Goal: Obtain resource: Obtain resource

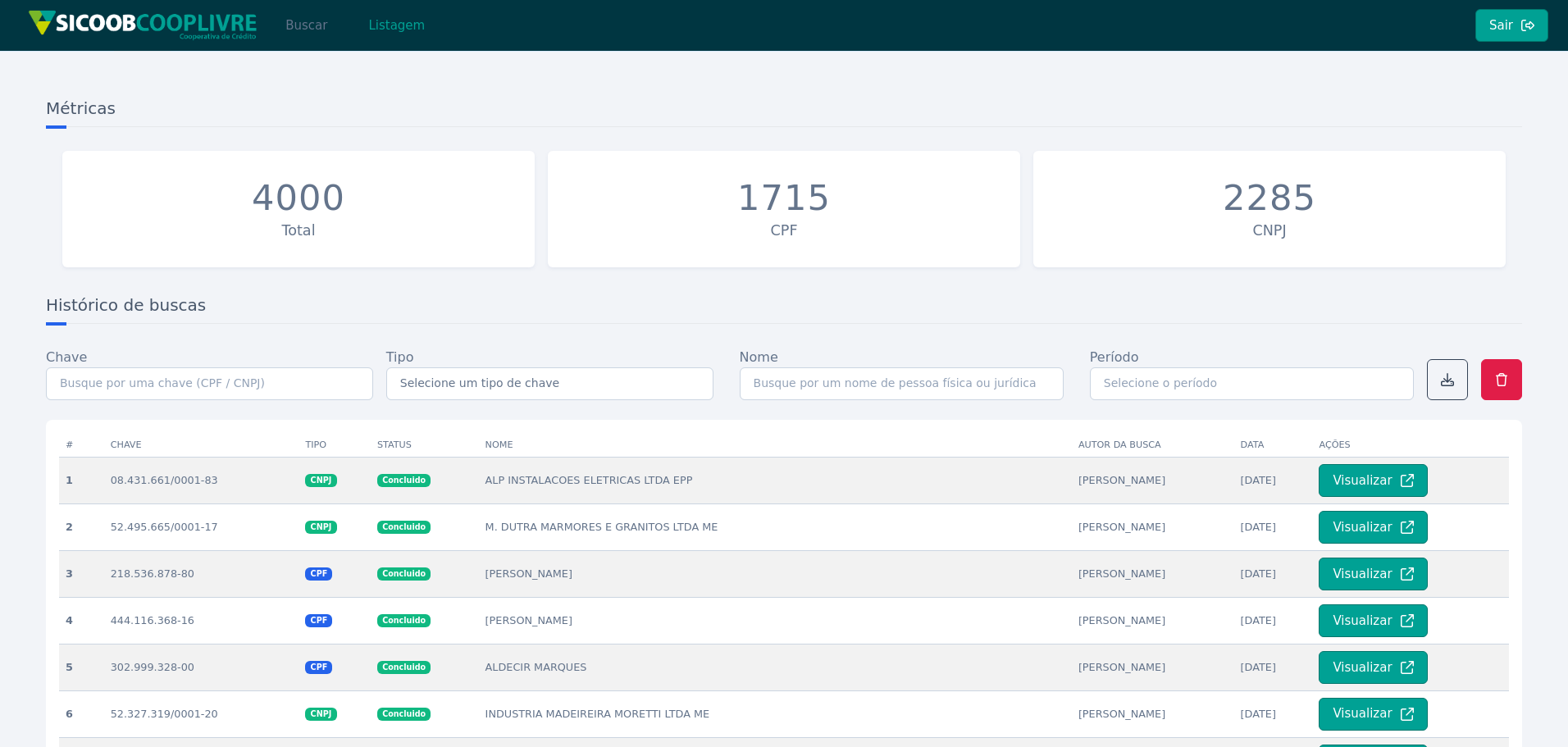
click at [332, 13] on button "Buscar" at bounding box center [306, 25] width 70 height 33
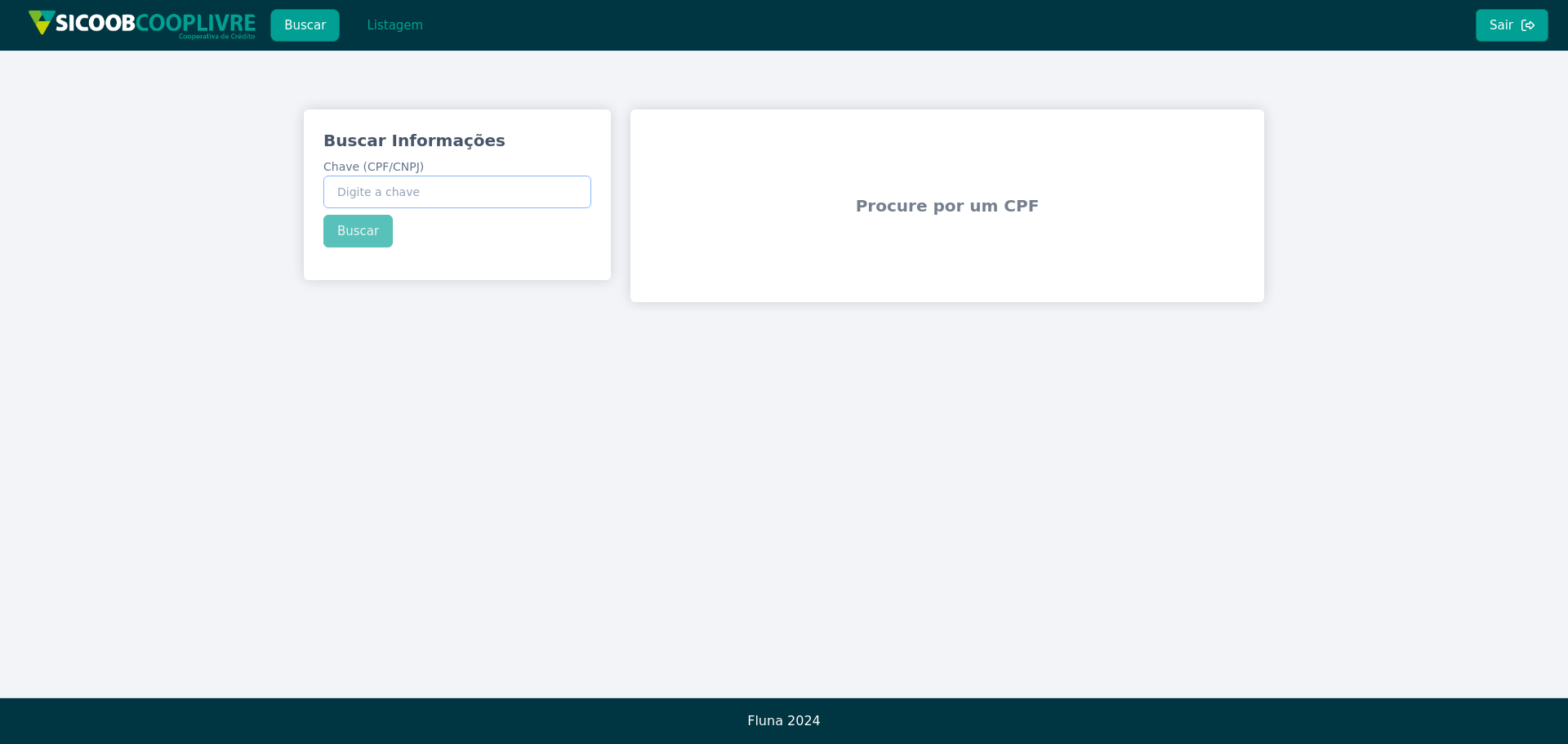
click at [432, 196] on input "Chave (CPF/CNPJ)" at bounding box center [457, 191] width 267 height 33
paste input "57.115.365/0001-89"
click at [368, 233] on button "Buscar" at bounding box center [358, 231] width 70 height 33
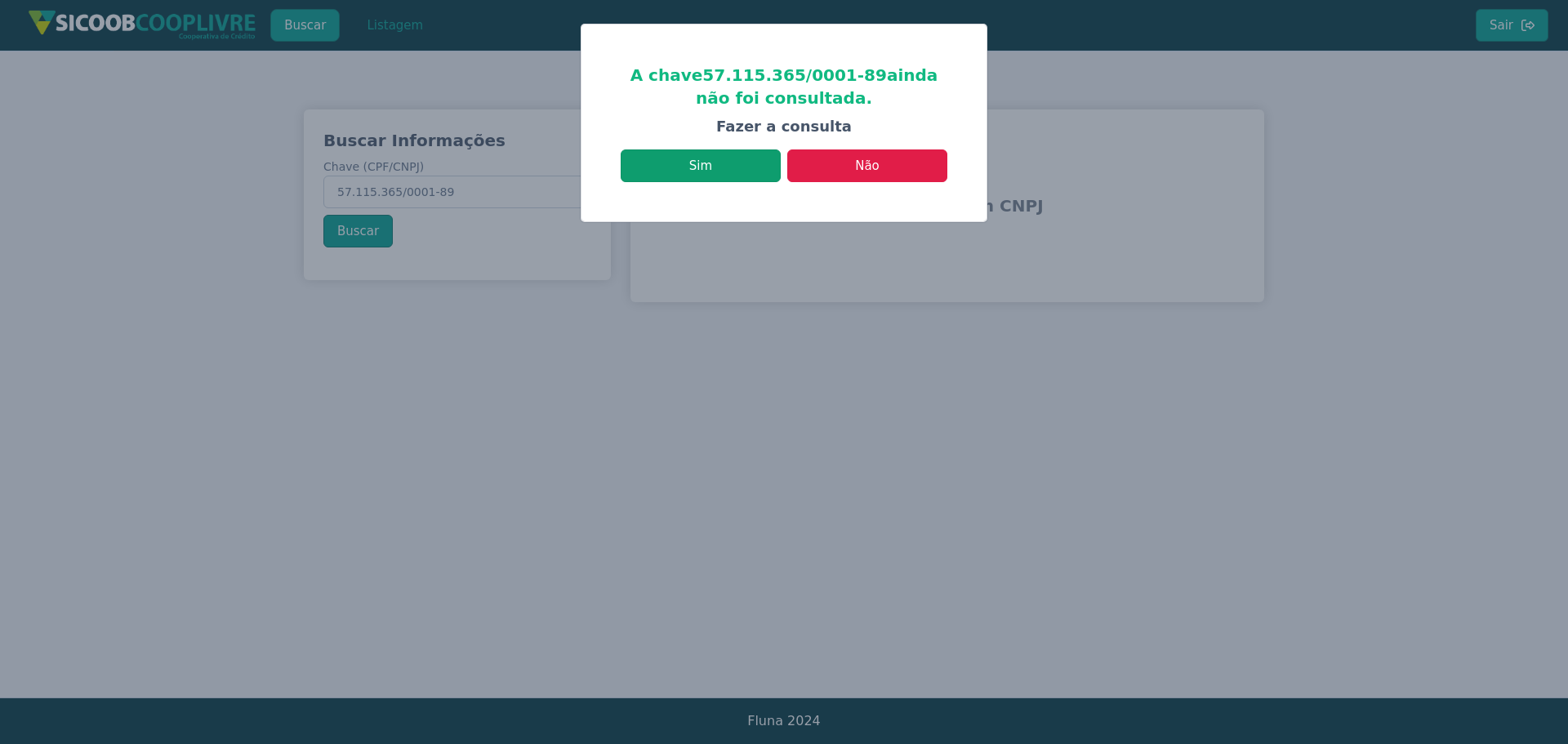
click at [723, 171] on button "Sim" at bounding box center [700, 165] width 160 height 33
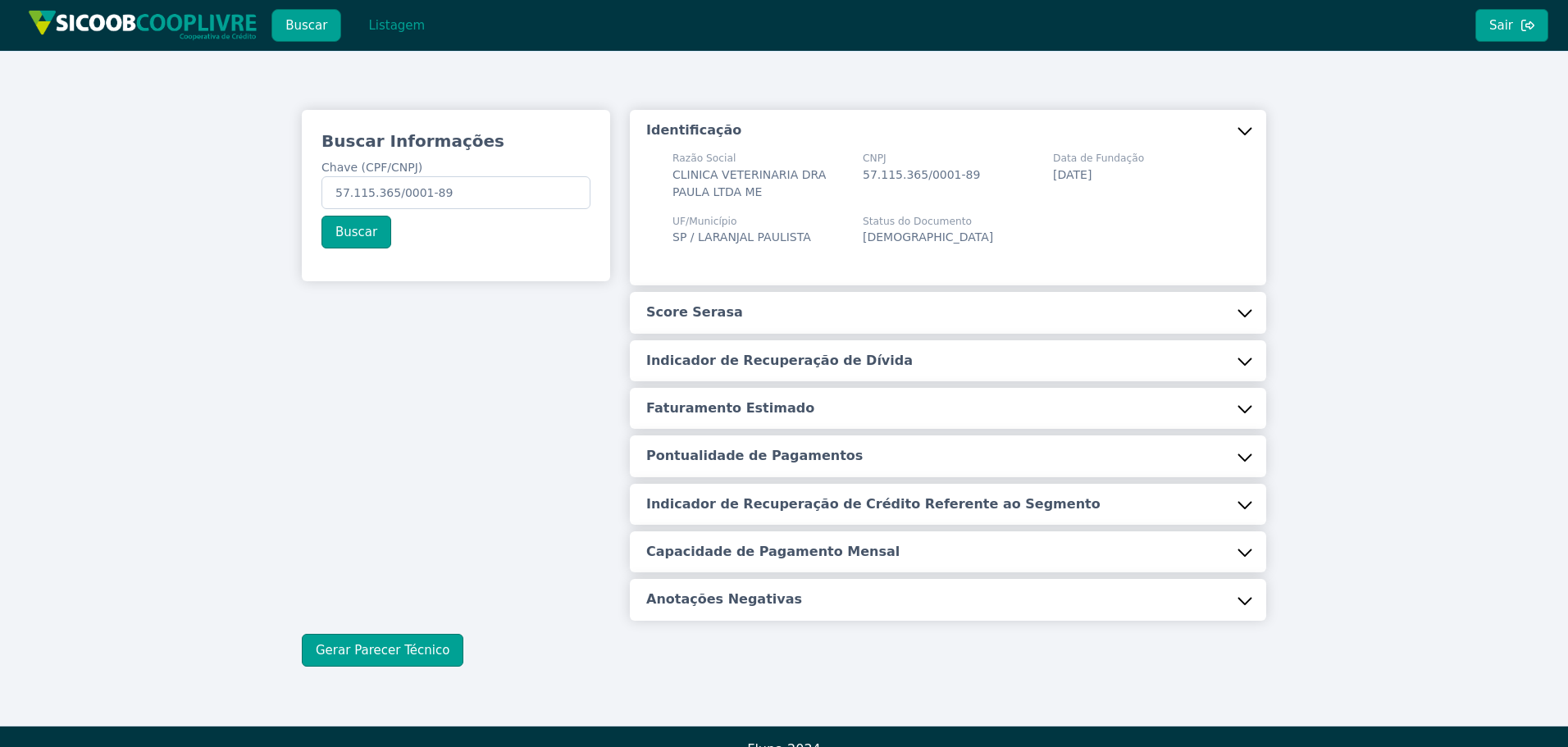
click at [739, 307] on button "Score Serasa" at bounding box center [948, 312] width 637 height 41
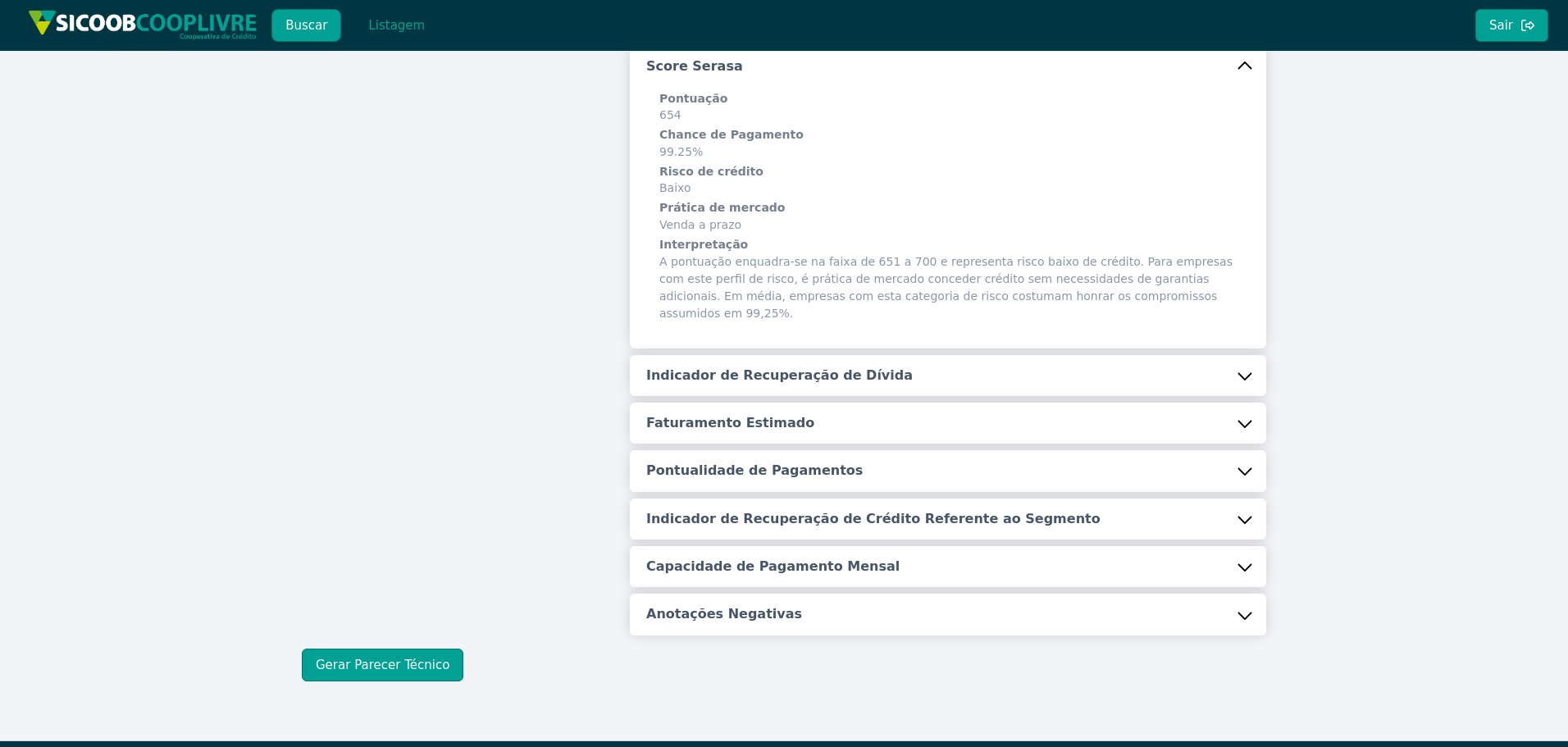
click at [725, 366] on h5 "Indicador de Recuperação de Dívida" at bounding box center [779, 375] width 267 height 18
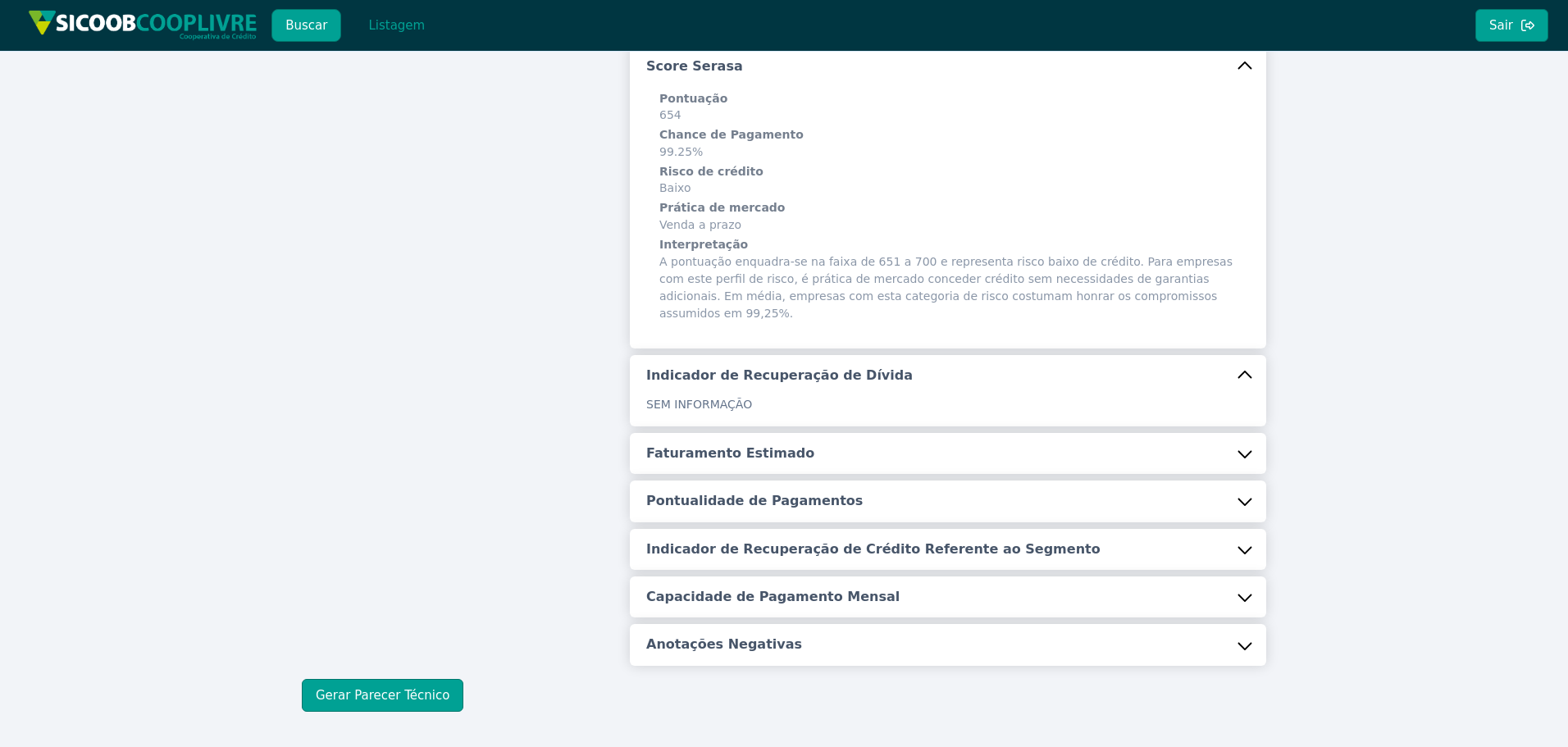
scroll to position [299, 0]
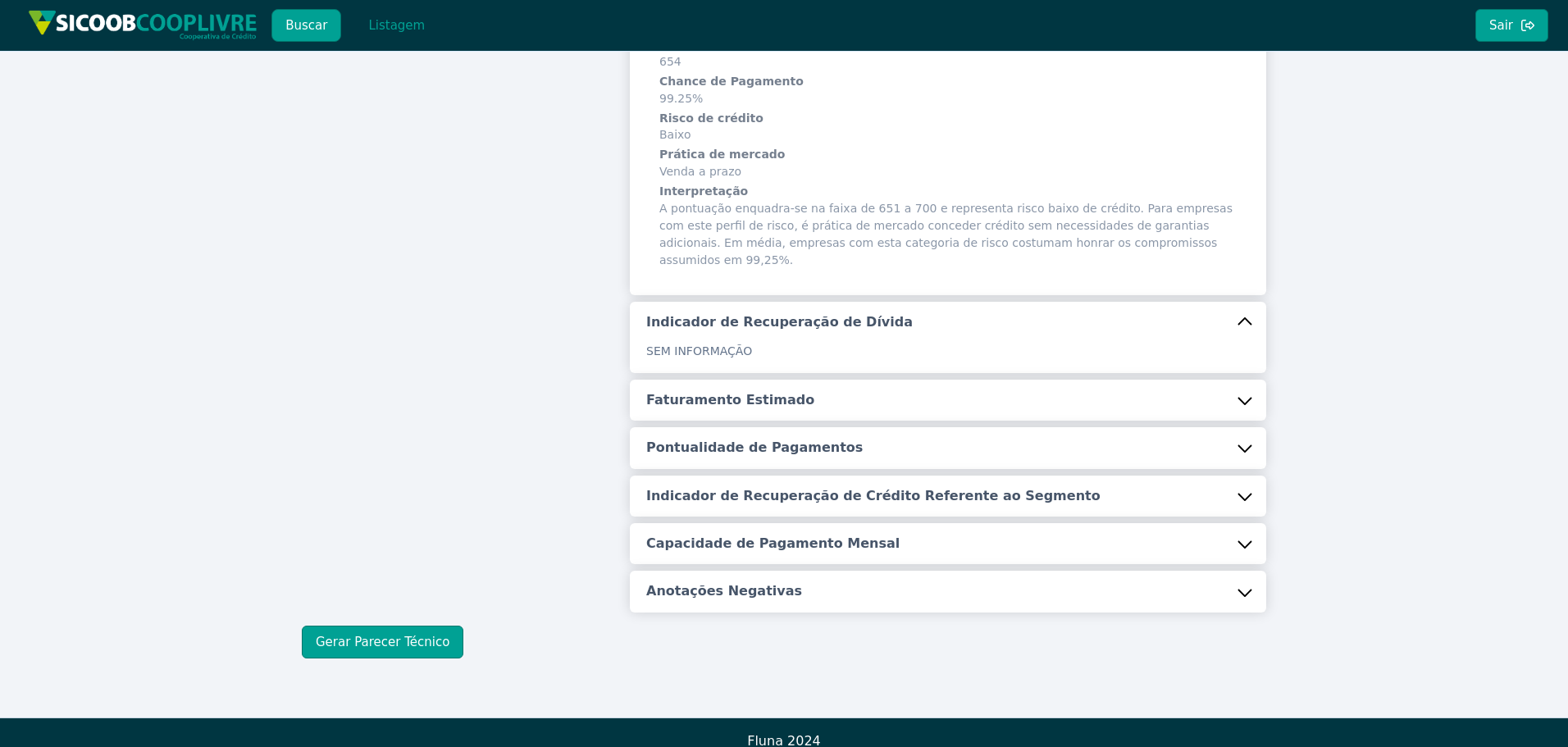
click at [703, 392] on h5 "Faturamento Estimado" at bounding box center [730, 400] width 168 height 18
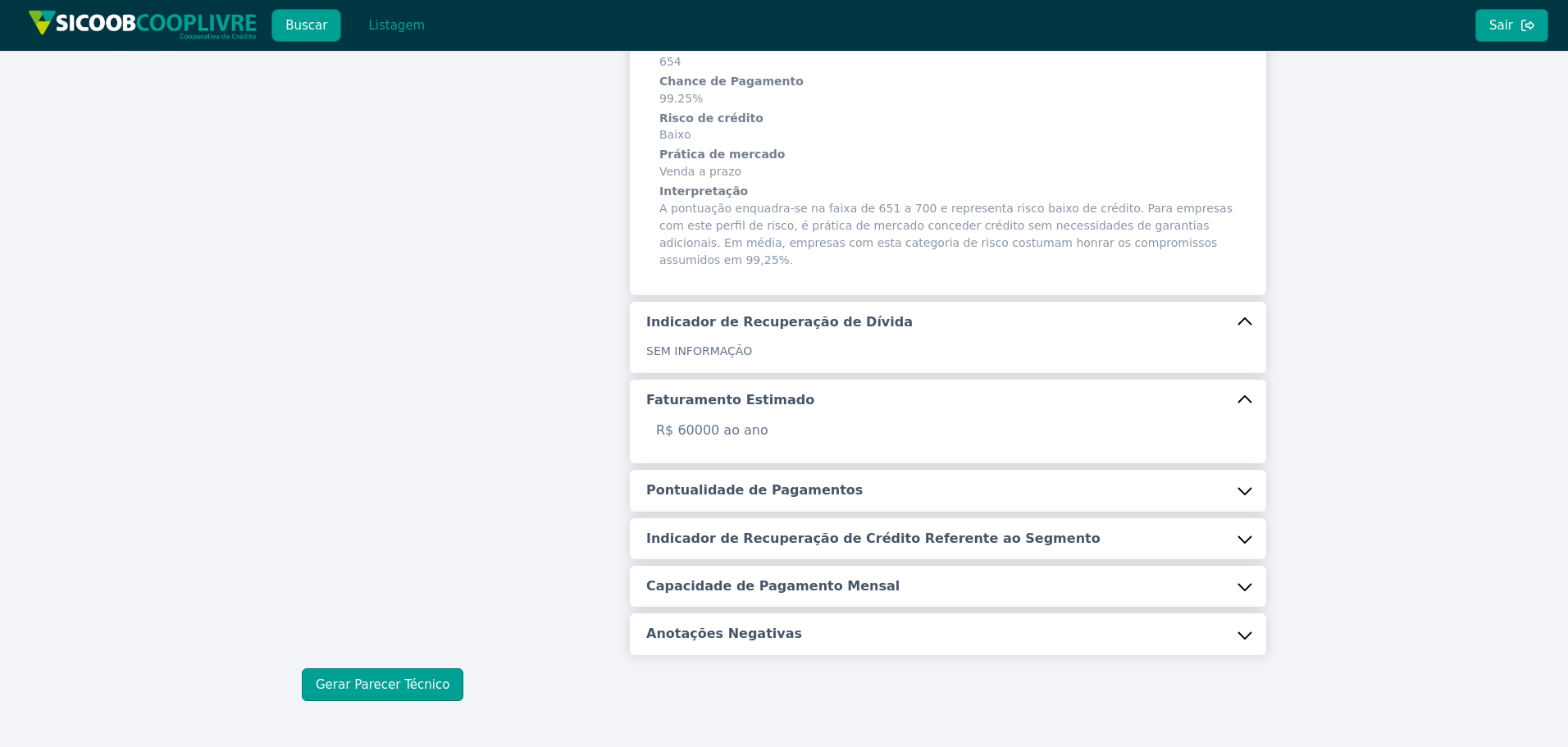
click at [768, 482] on h5 "Pontualidade de Pagamentos" at bounding box center [754, 490] width 216 height 18
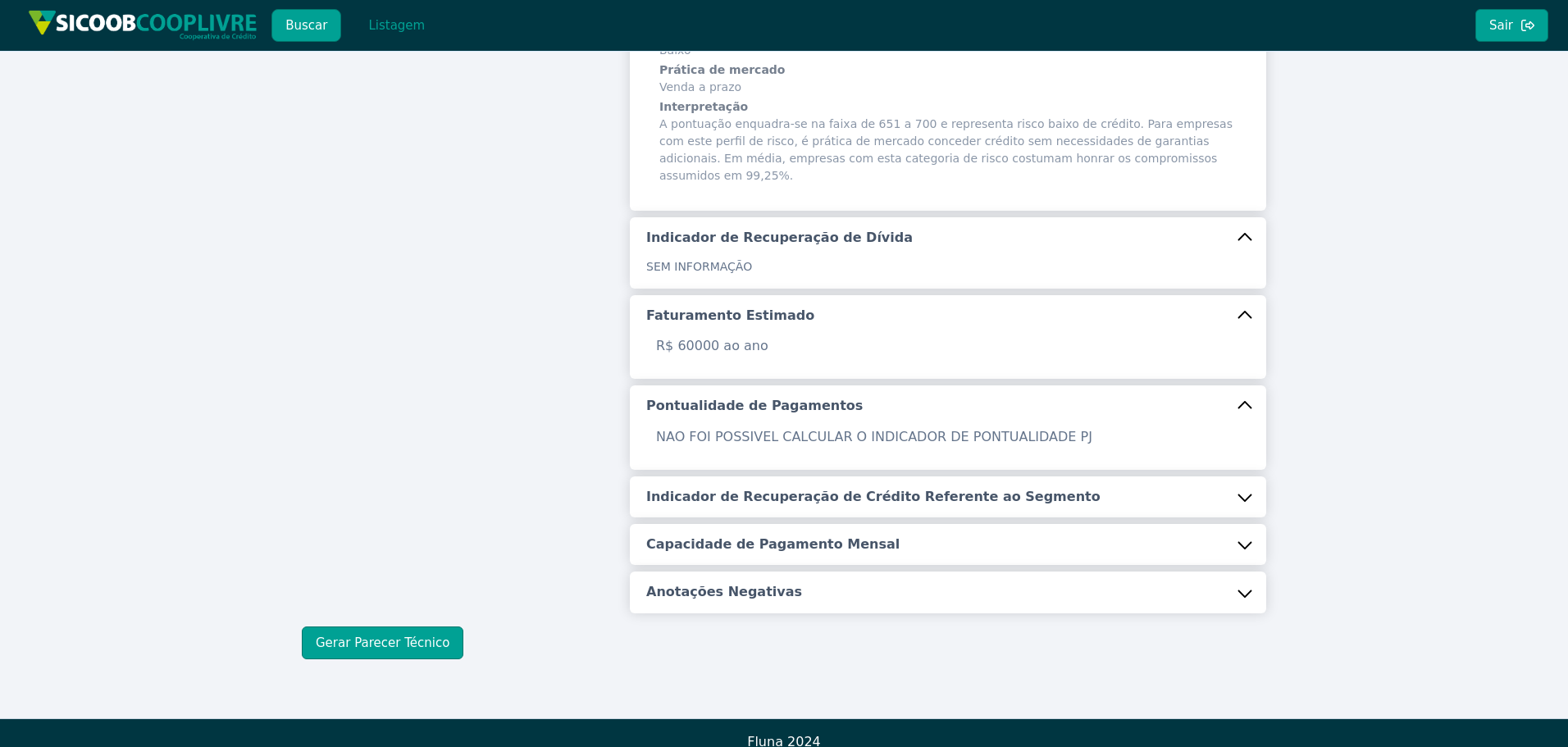
scroll to position [385, 0]
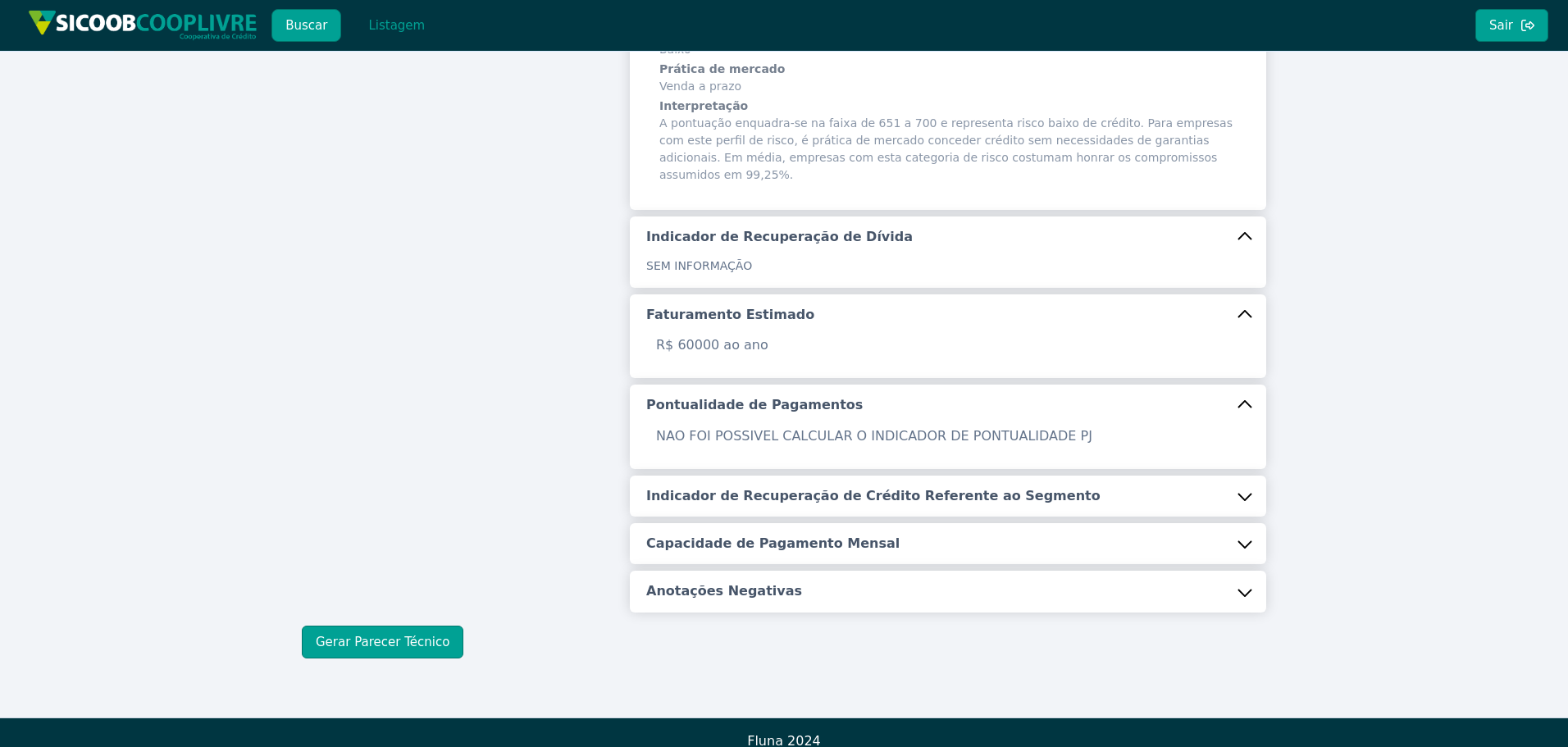
click at [778, 488] on button "Indicador de Recuperação de Crédito Referente ao Segmento" at bounding box center [948, 496] width 637 height 41
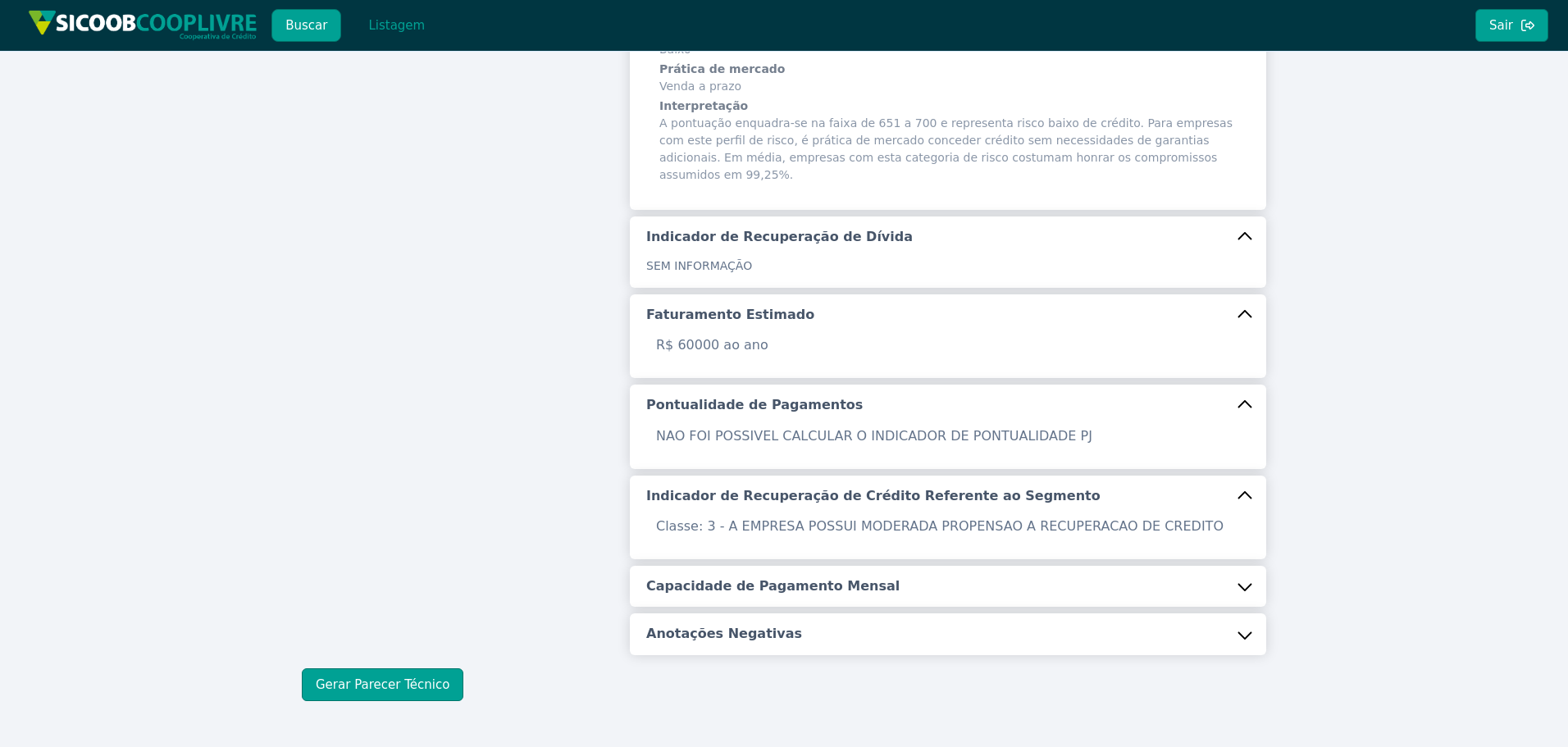
click at [764, 542] on div "Classe: 3 - A EMPRESA POSSUI MODERADA PROPENSAO A RECUPERACAO DE CREDITO" at bounding box center [948, 538] width 637 height 43
click at [783, 581] on button "Capacidade de Pagamento Mensal" at bounding box center [948, 586] width 637 height 41
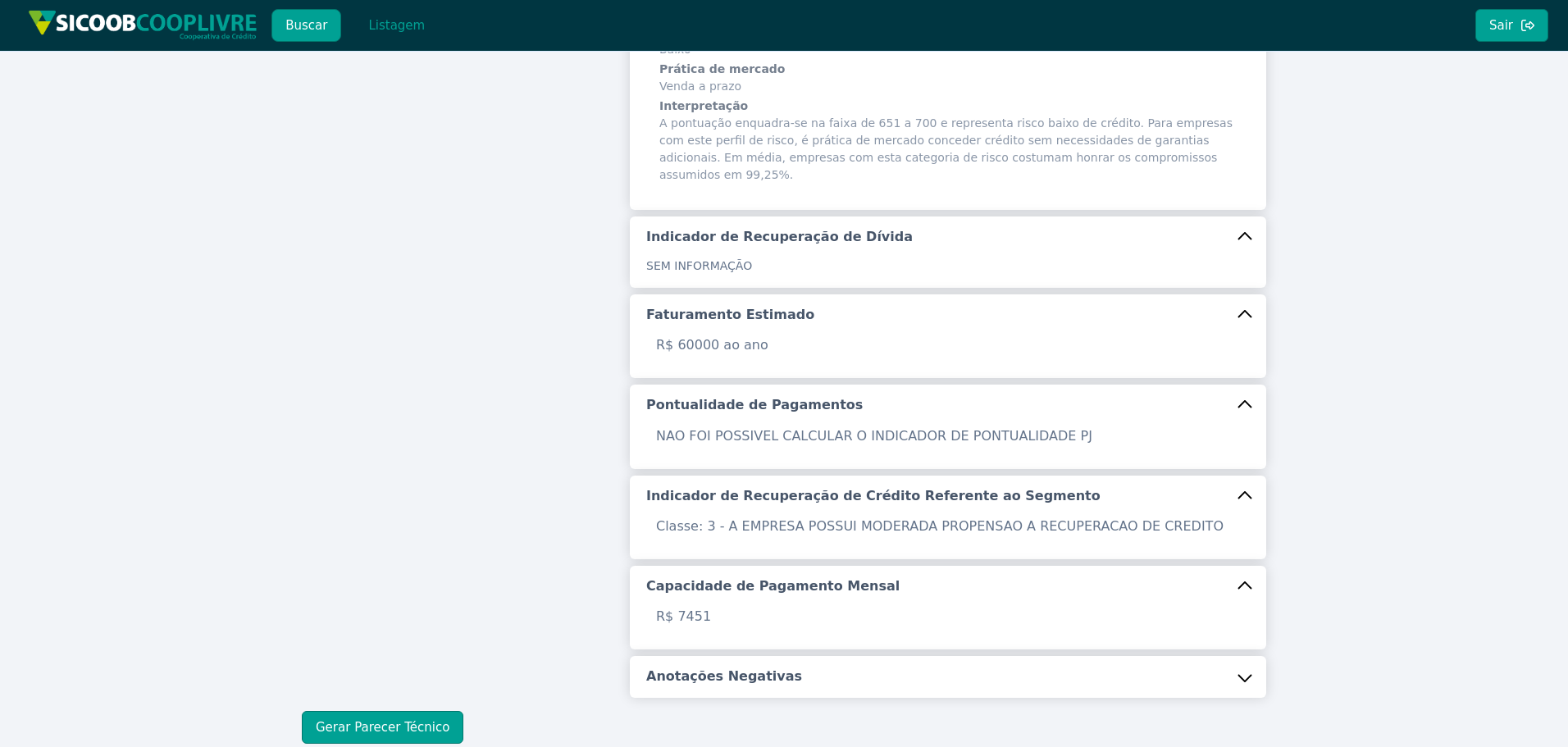
click at [761, 627] on div "R$ 7451" at bounding box center [948, 628] width 637 height 43
click at [747, 668] on h5 "Anotações Negativas" at bounding box center [723, 676] width 156 height 18
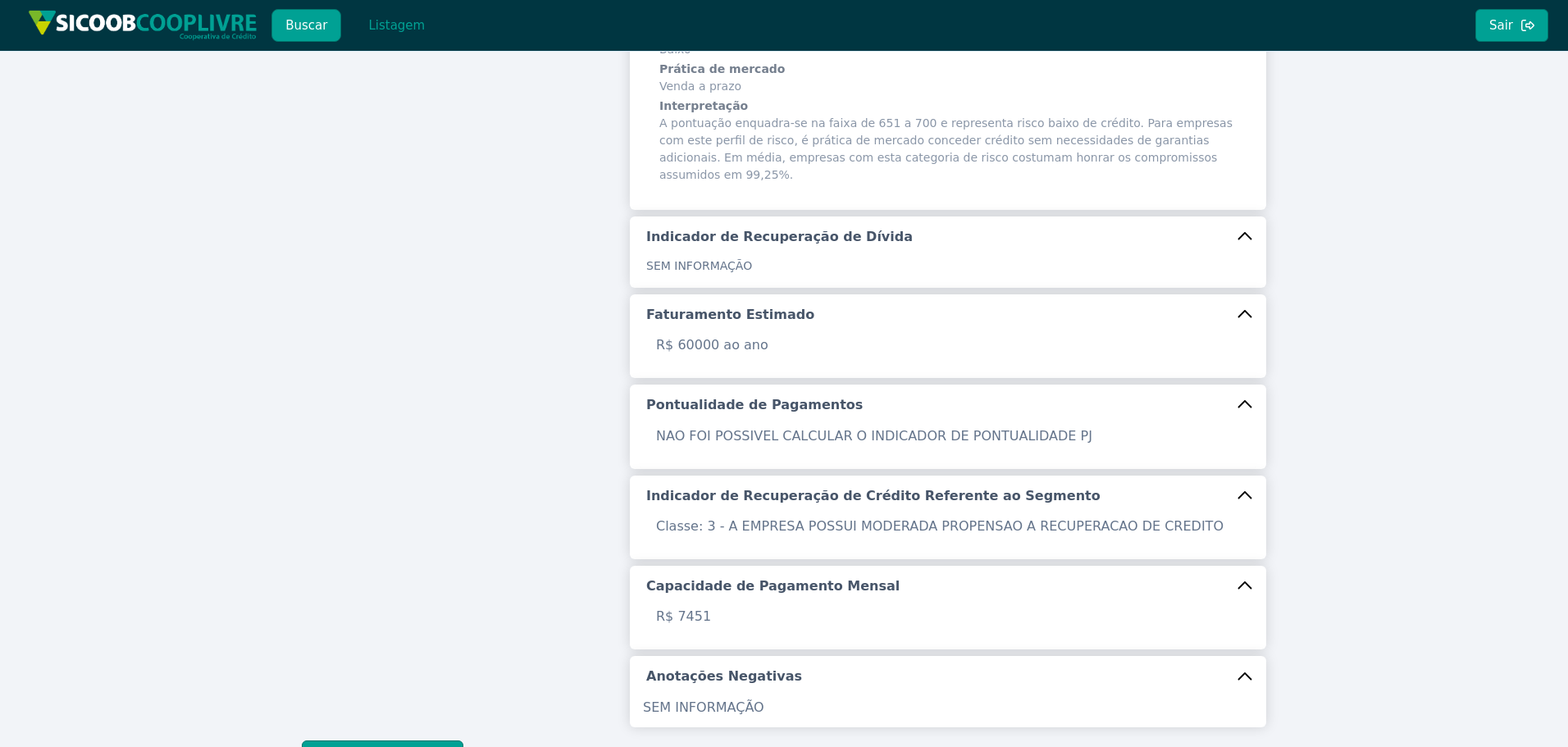
scroll to position [499, 0]
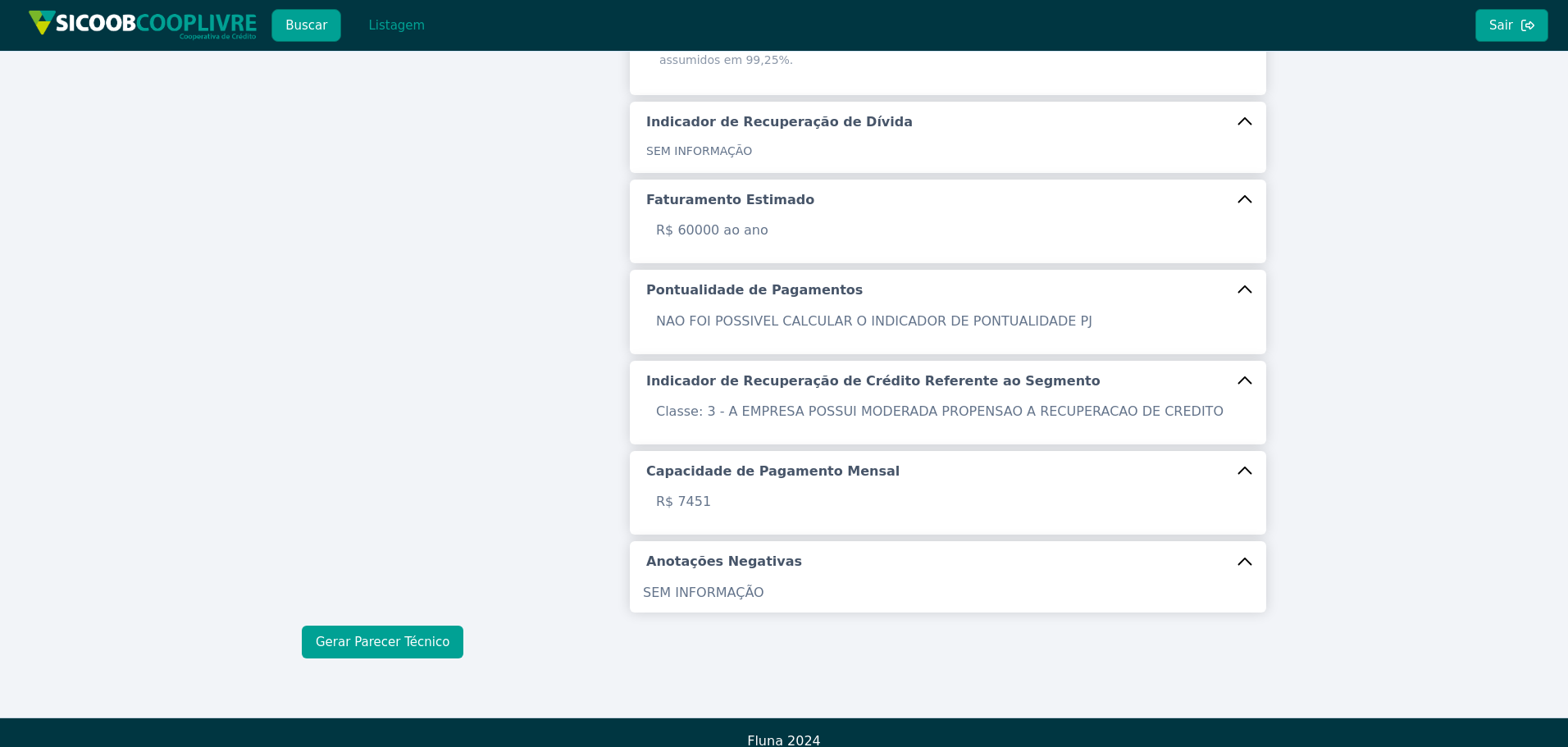
click at [425, 628] on button "Gerar Parecer Técnico" at bounding box center [382, 642] width 162 height 33
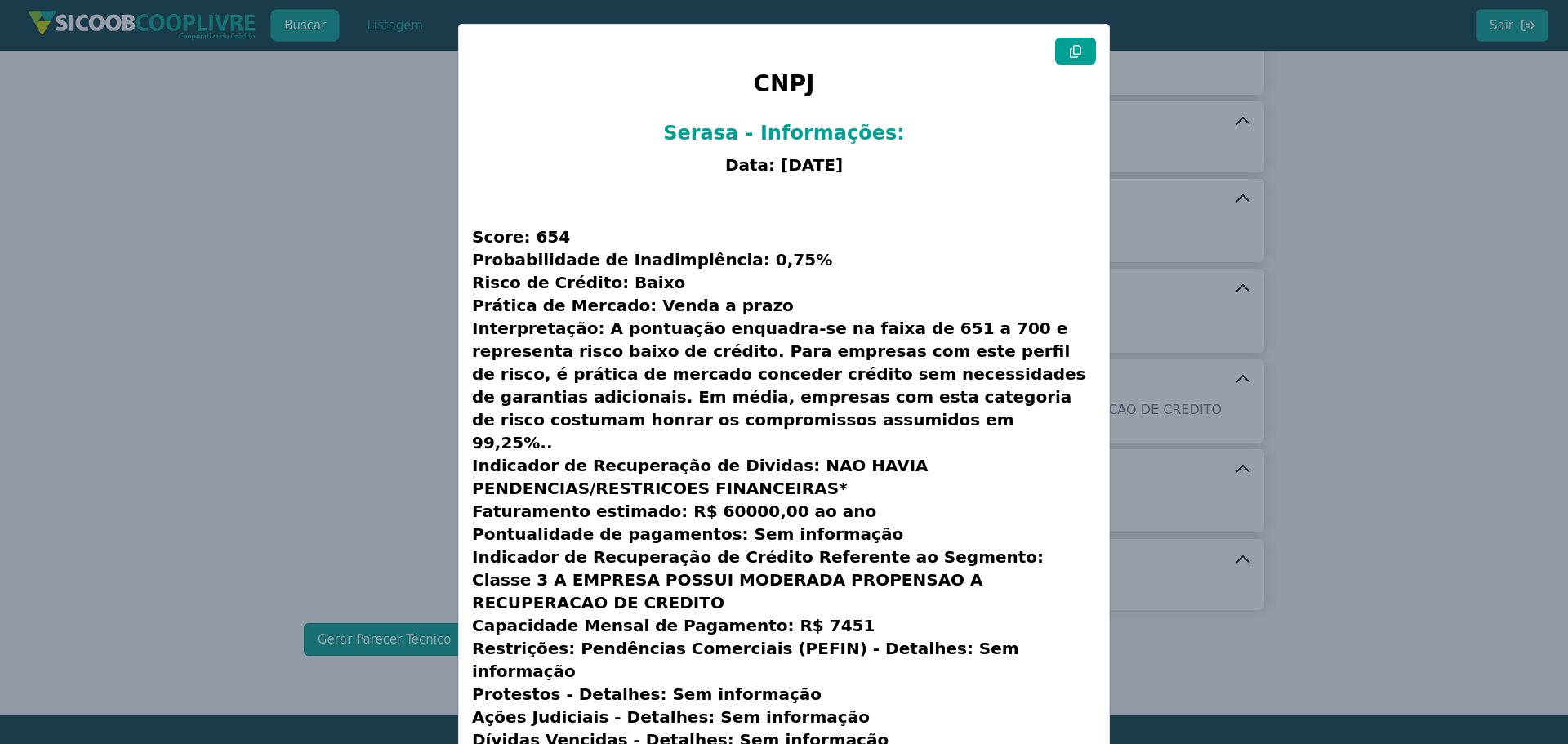
click at [1078, 42] on button at bounding box center [1075, 51] width 41 height 27
click at [1075, 51] on icon at bounding box center [1076, 52] width 13 height 13
click at [1072, 55] on icon at bounding box center [1076, 52] width 13 height 13
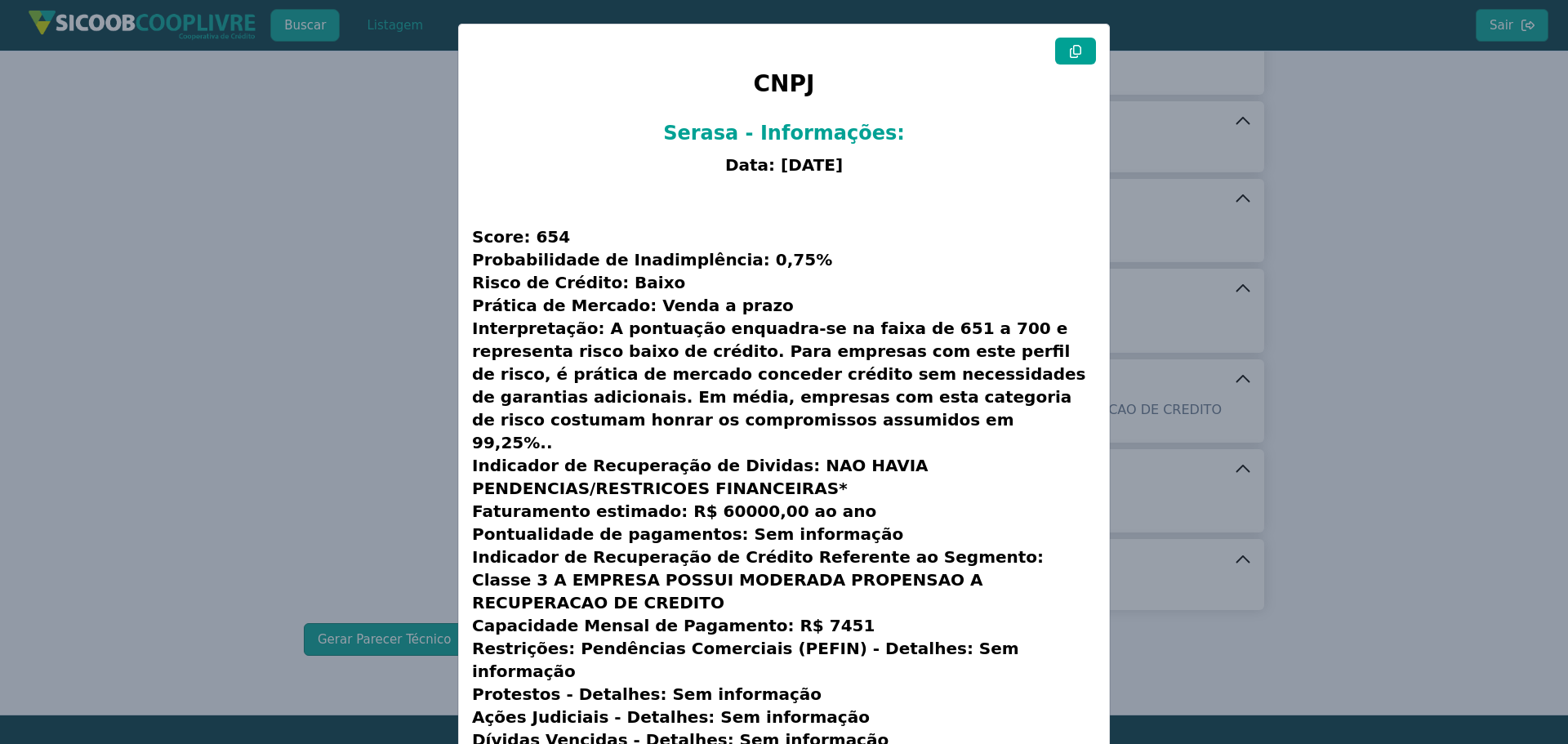
drag, startPoint x: 1072, startPoint y: 55, endPoint x: 215, endPoint y: 263, distance: 881.9
click at [1069, 55] on icon at bounding box center [1076, 52] width 13 height 13
click at [306, 247] on modal-container "CNPJ Serasa - Informações: Data: [DATE] Score: 654 Probabilidade de Inadimplênc…" at bounding box center [784, 372] width 1568 height 744
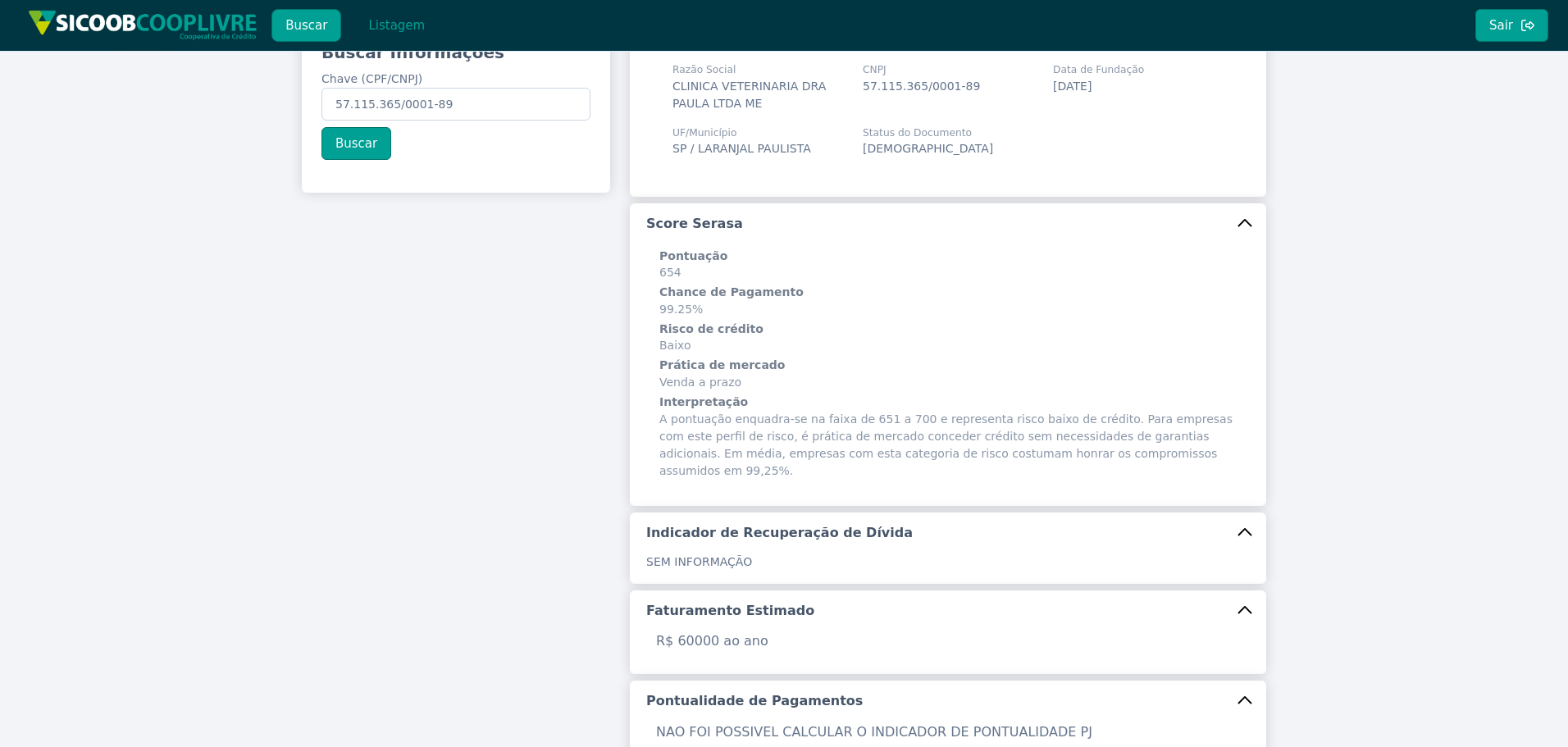
scroll to position [0, 0]
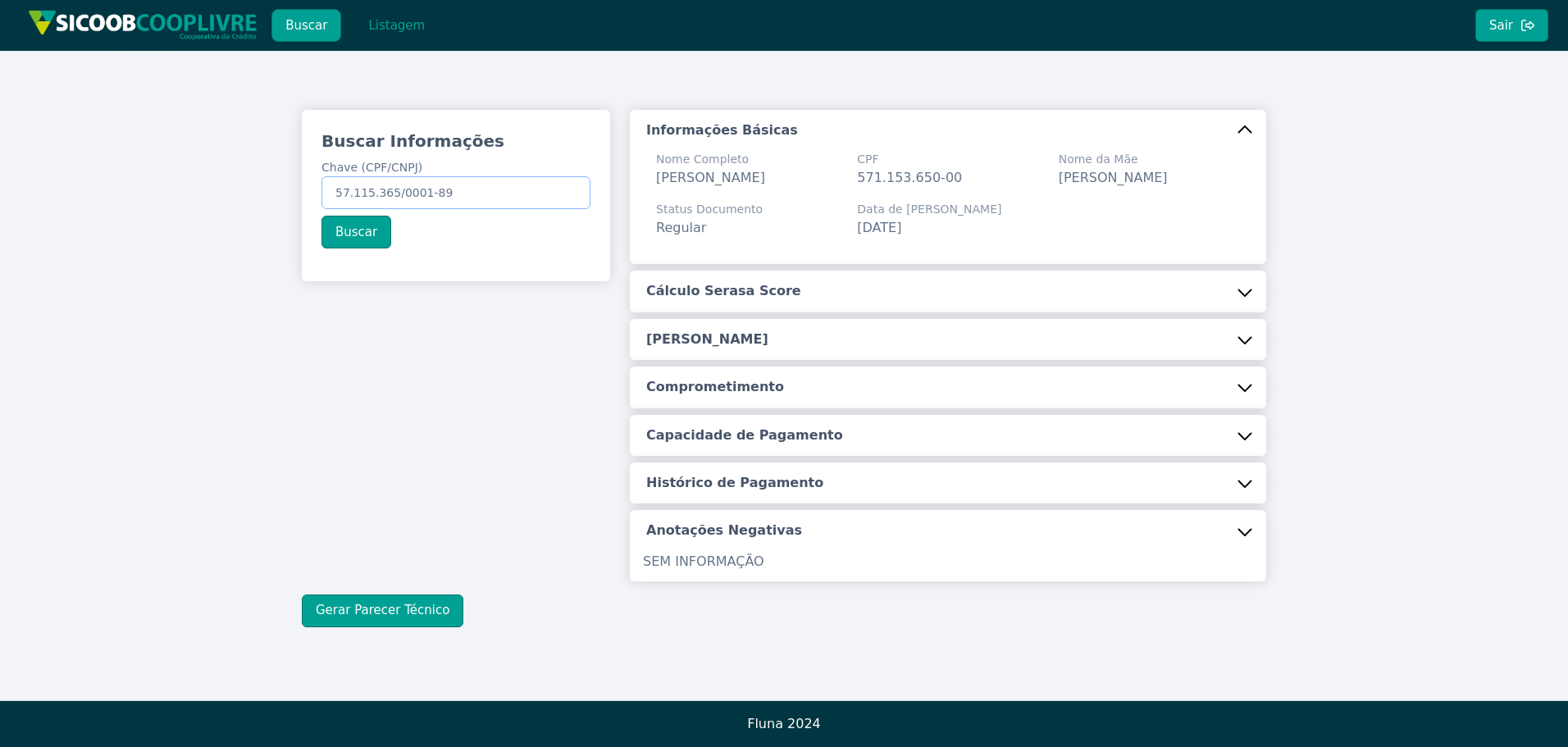
drag, startPoint x: 465, startPoint y: 186, endPoint x: 3, endPoint y: 169, distance: 462.3
click at [160, 179] on div "Buscar Informações Chave (CPF/CNPJ) 57.115.365/0001-89 Buscar Informações Básic…" at bounding box center [784, 368] width 1568 height 636
paste input "04.749.901/0001-31"
type input "04.749.901/0001-31"
click at [369, 231] on button "Buscar" at bounding box center [356, 232] width 70 height 33
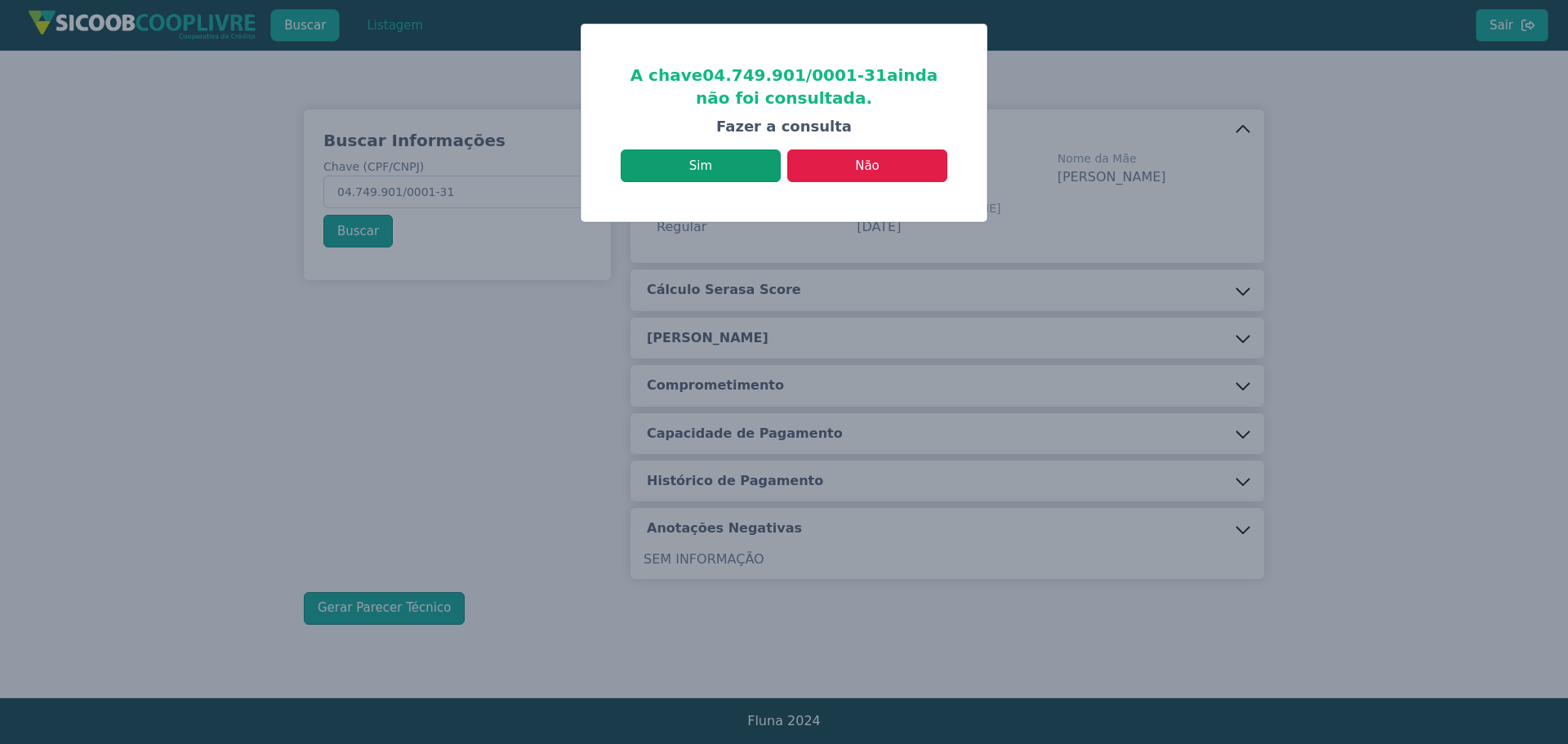
click at [739, 169] on button "Sim" at bounding box center [700, 165] width 160 height 33
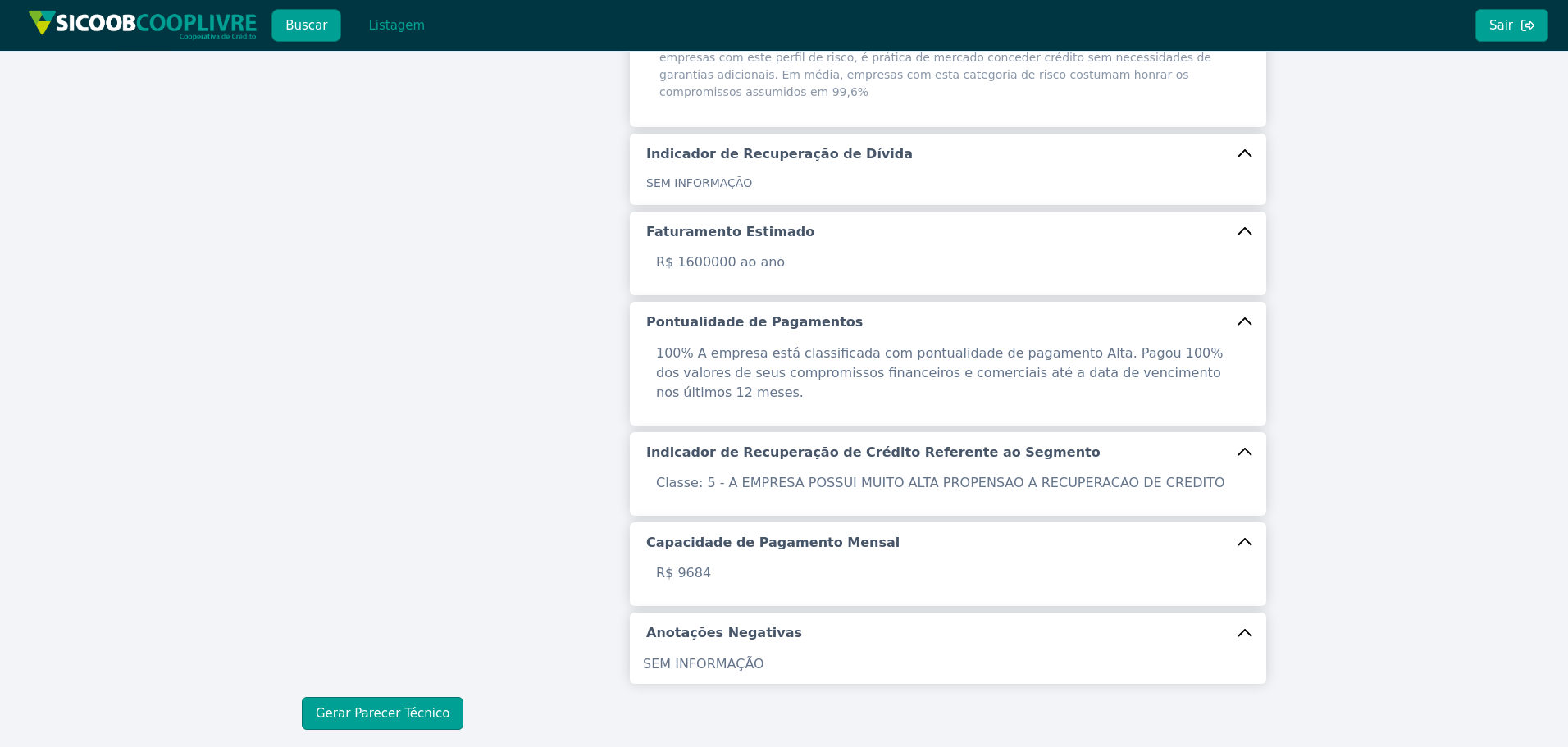
scroll to position [519, 0]
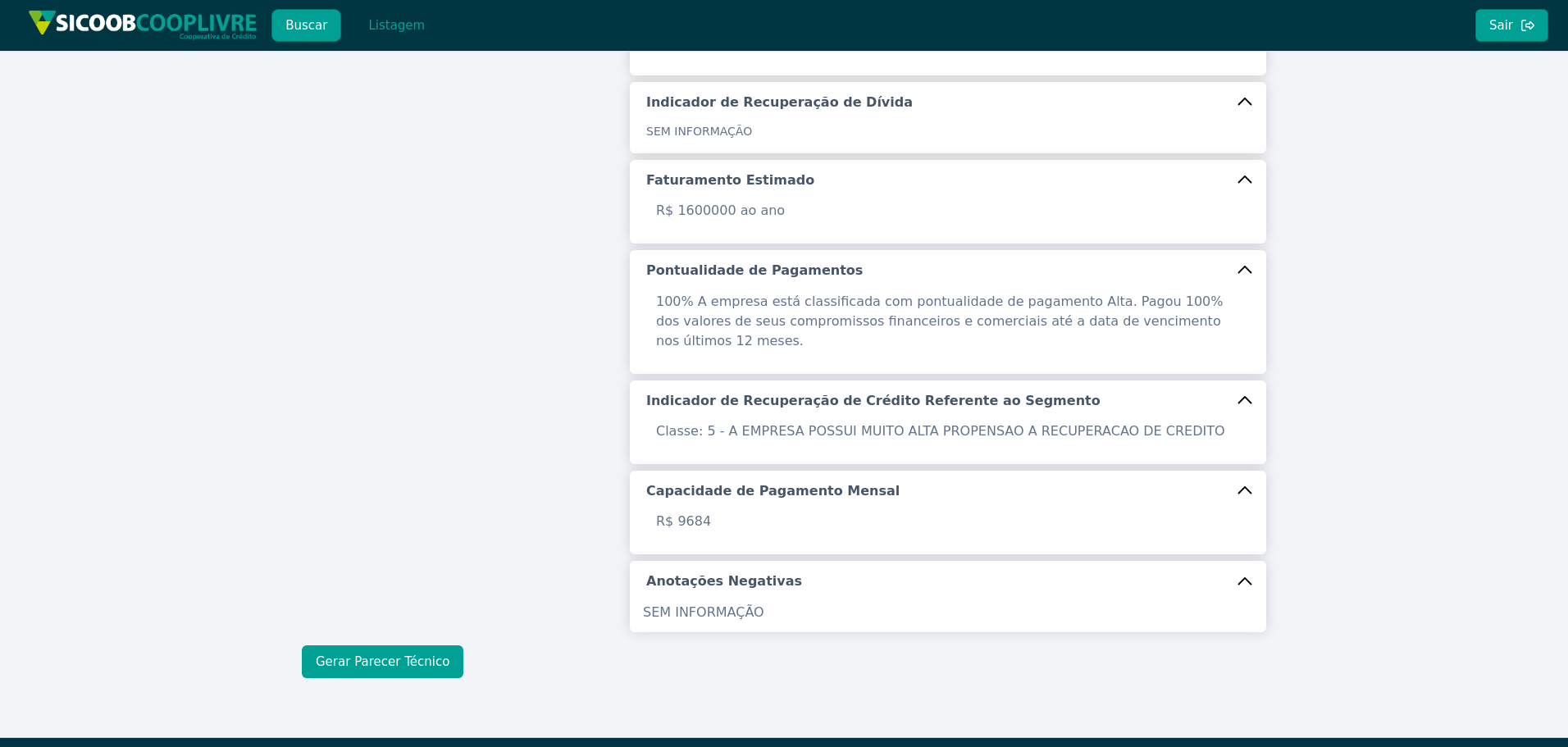
click at [443, 645] on button "Gerar Parecer Técnico" at bounding box center [382, 661] width 162 height 33
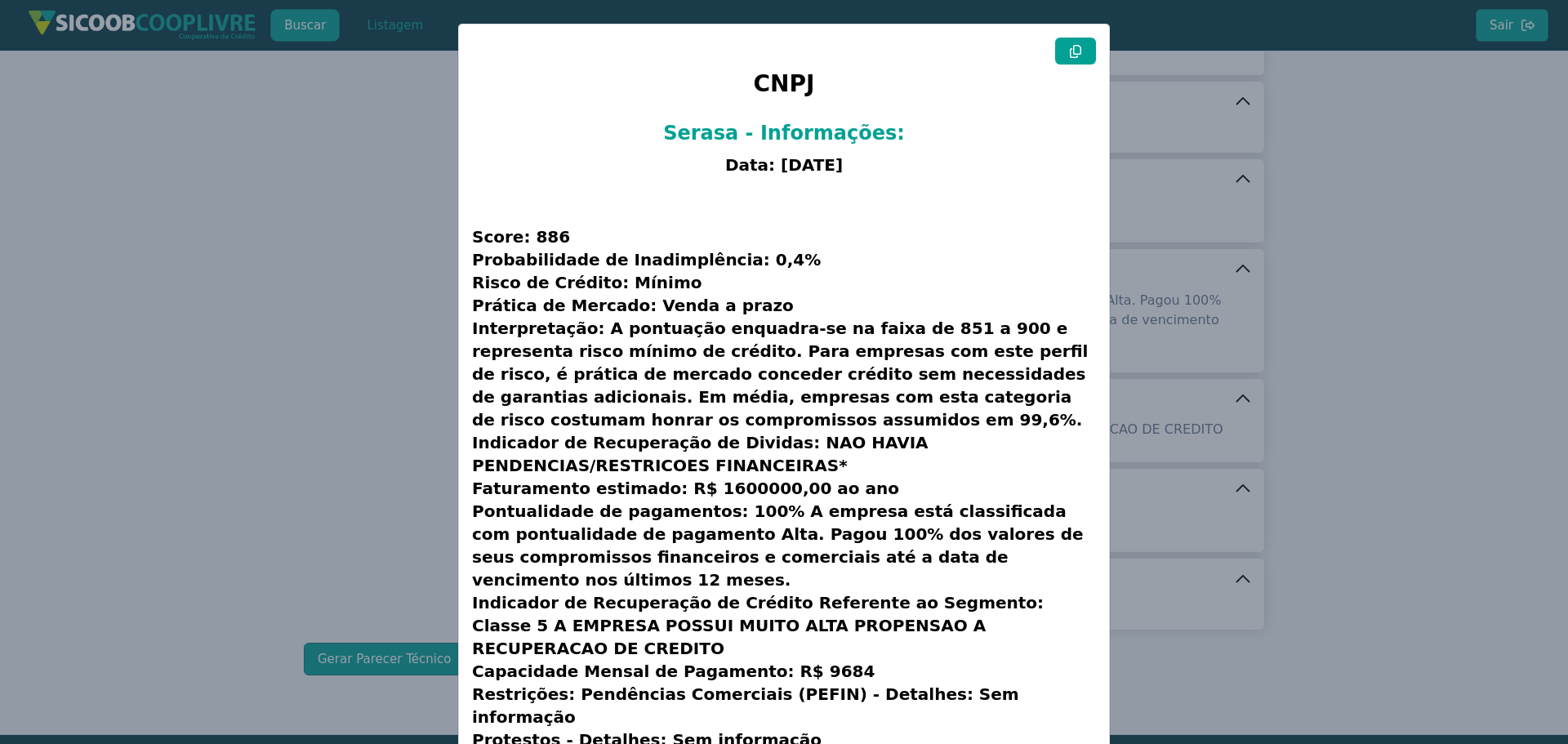
click at [1071, 49] on icon at bounding box center [1076, 52] width 12 height 13
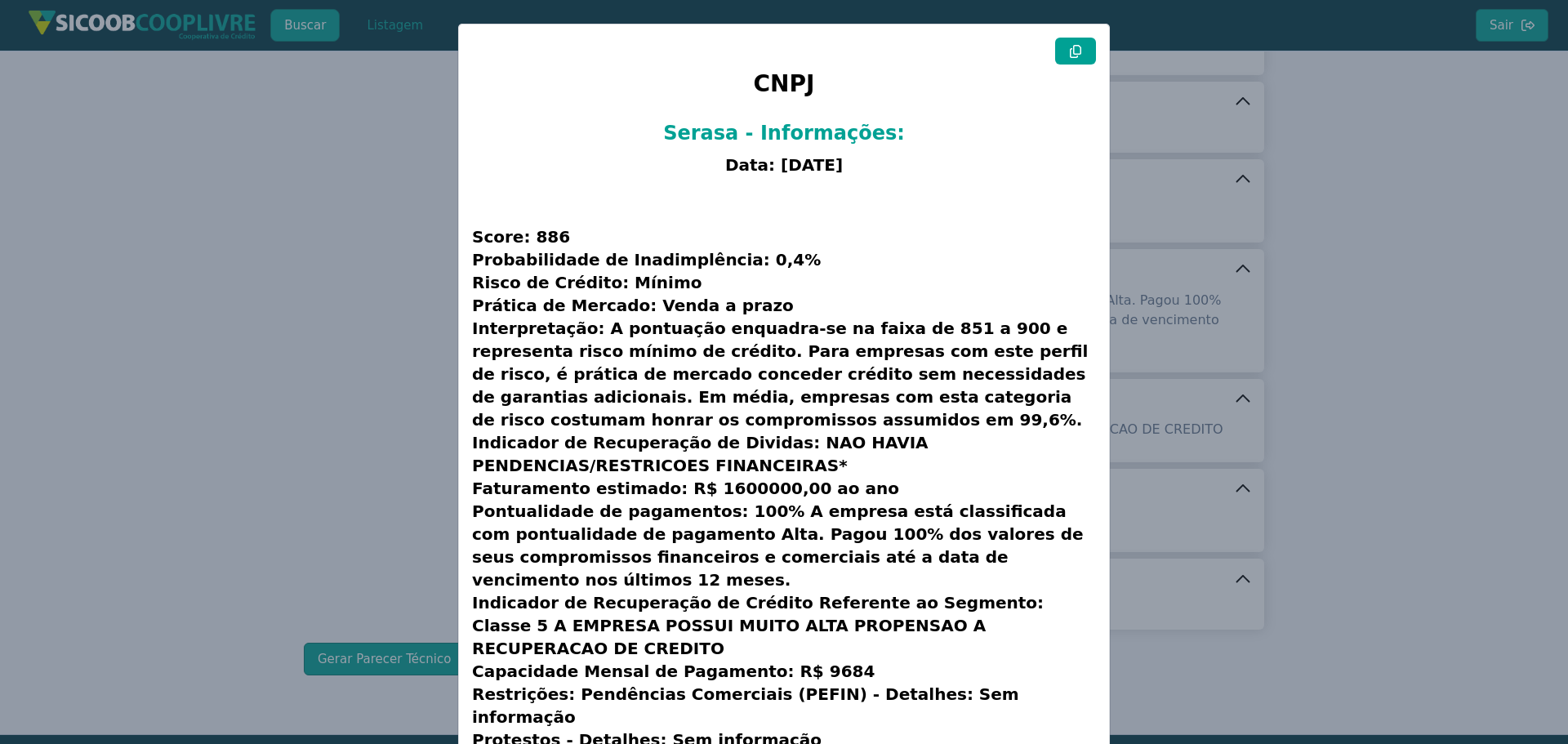
click at [1071, 49] on icon at bounding box center [1076, 52] width 12 height 13
click at [379, 212] on modal-container "CNPJ Serasa - Informações: Data: [DATE] Score: 886 Probabilidade de Inadimplênc…" at bounding box center [784, 372] width 1568 height 744
